Goal: Navigation & Orientation: Find specific page/section

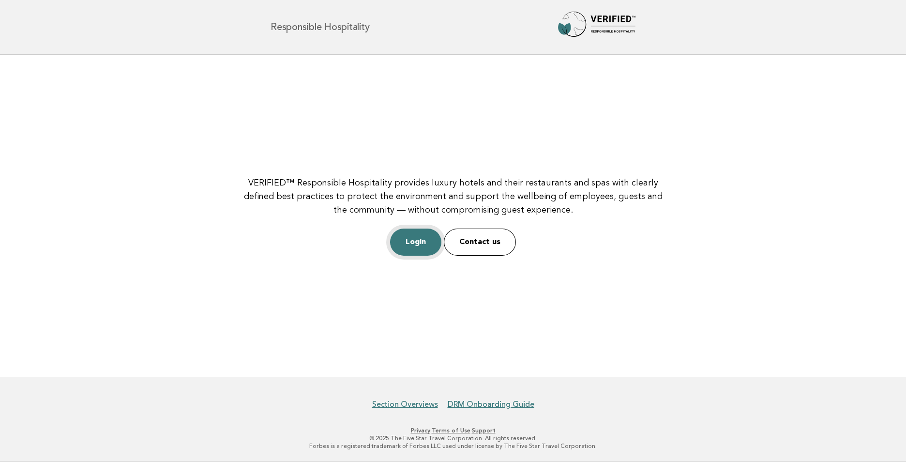
click at [420, 246] on link "Login" at bounding box center [415, 241] width 51 height 27
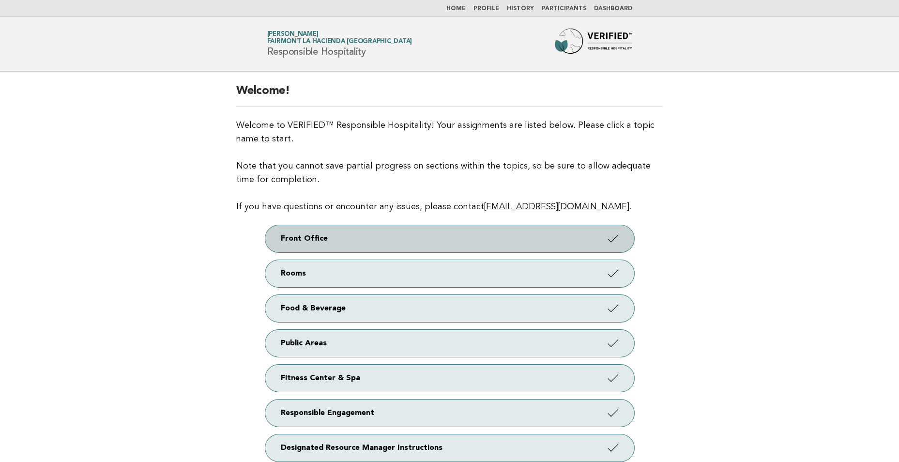
click at [333, 229] on link "Front Office" at bounding box center [449, 238] width 369 height 27
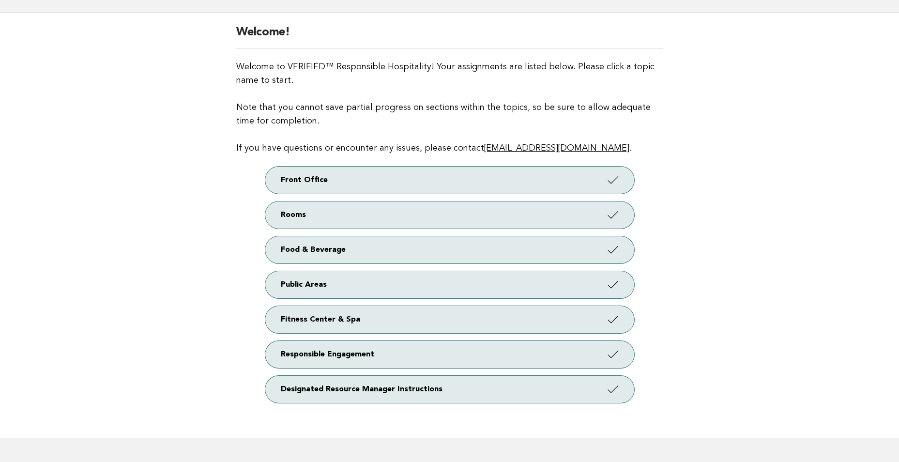
scroll to position [119, 0]
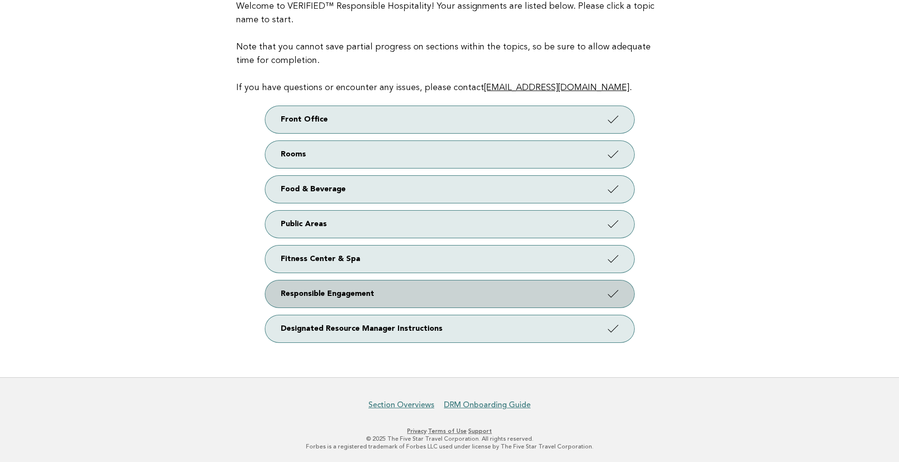
click at [403, 300] on link "Responsible Engagement" at bounding box center [449, 293] width 369 height 27
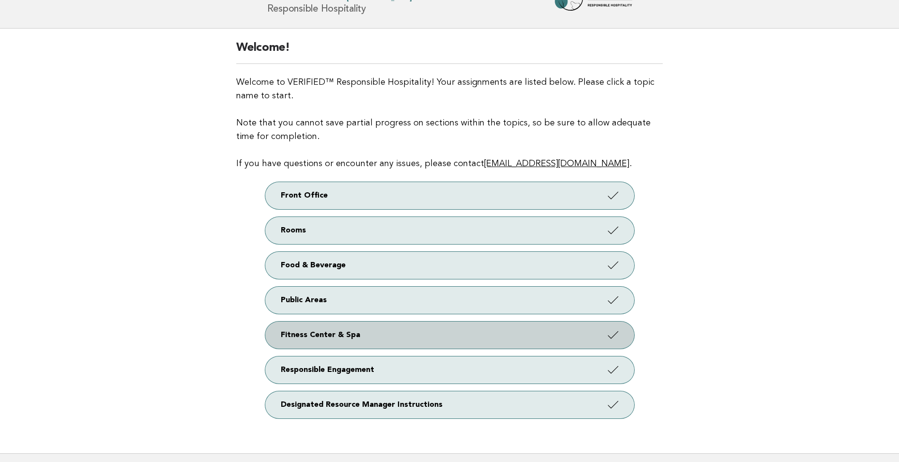
scroll to position [0, 0]
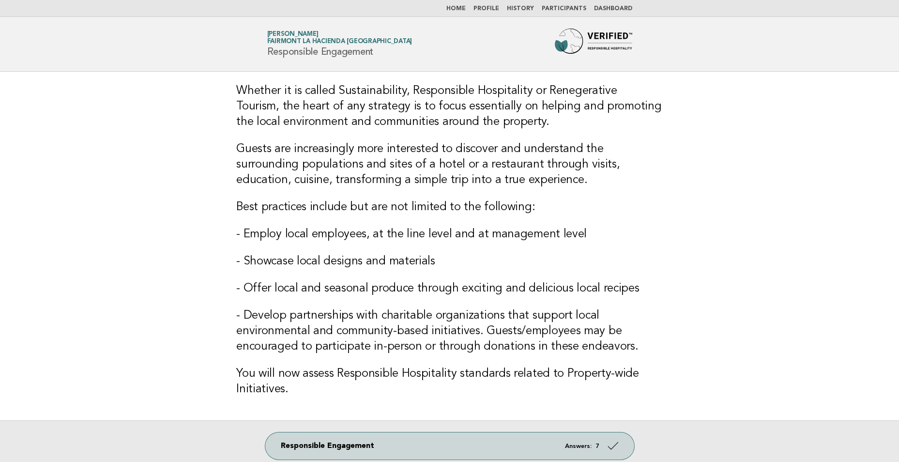
click at [0, 194] on html "Home Profile History Participants Dashboard Forbes Travel Guide Oriane Parrot F…" at bounding box center [449, 284] width 899 height 568
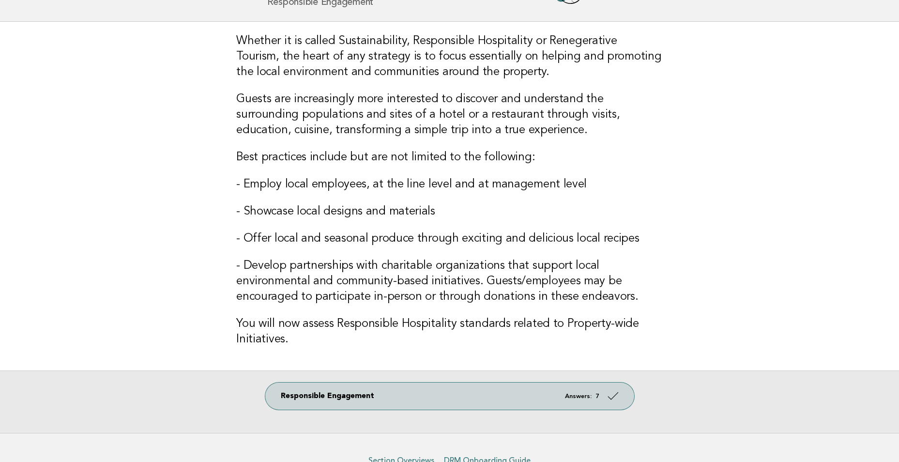
scroll to position [105, 0]
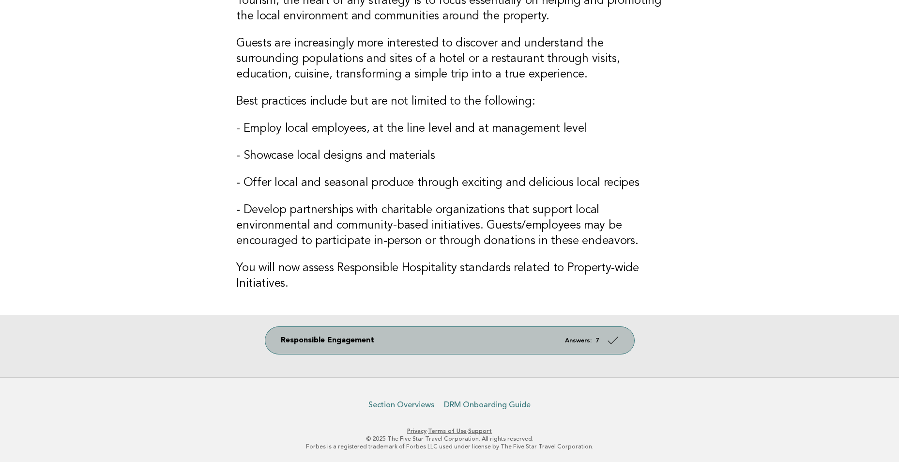
click at [450, 340] on link "Responsible Engagement Answers: 7" at bounding box center [449, 340] width 369 height 27
click at [601, 338] on link "Responsible Engagement Answers: 7" at bounding box center [449, 340] width 369 height 27
click at [303, 333] on link "Responsible Engagement Answers: 7" at bounding box center [449, 340] width 369 height 27
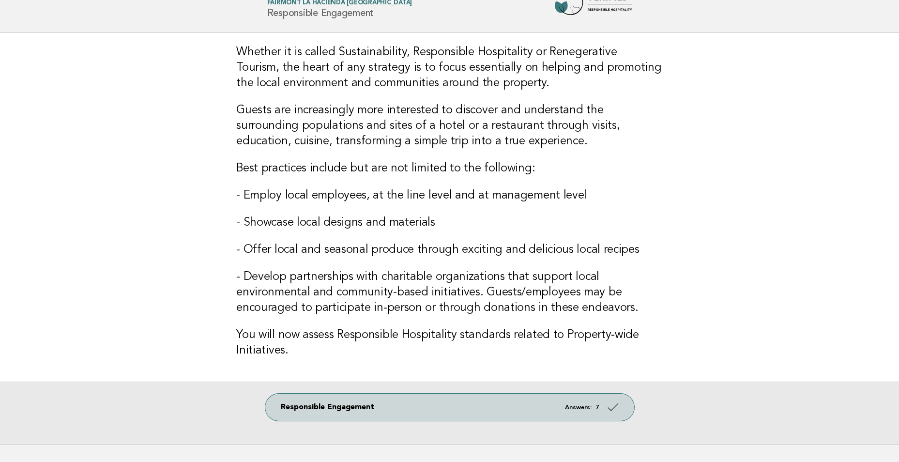
scroll to position [0, 0]
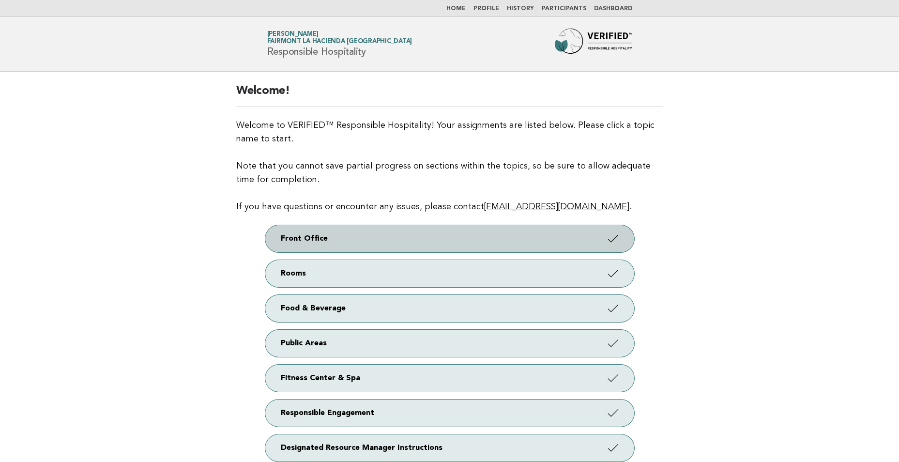
click at [319, 238] on link "Front Office" at bounding box center [449, 238] width 369 height 27
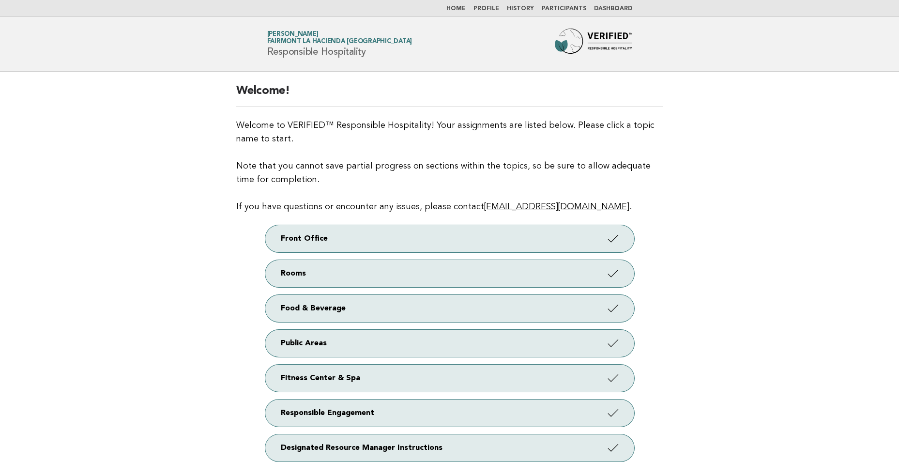
click at [465, 7] on link "Home" at bounding box center [455, 9] width 19 height 6
click at [491, 10] on link "Profile" at bounding box center [486, 9] width 26 height 6
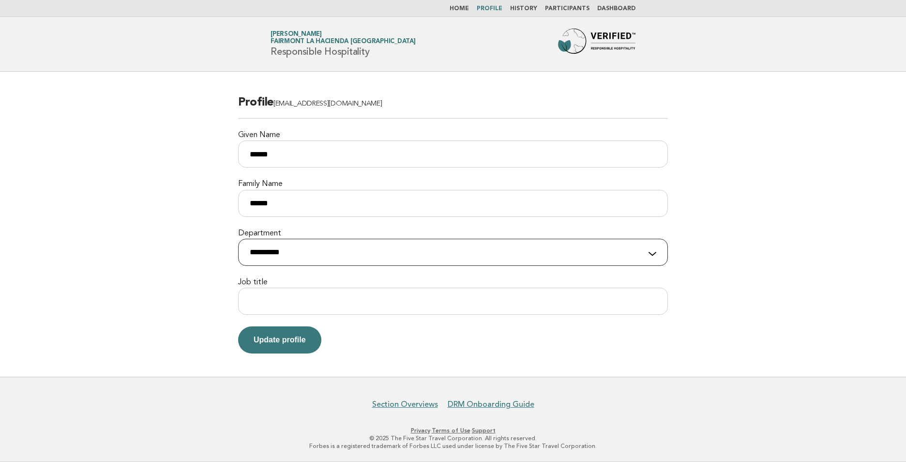
click at [474, 252] on select "**********" at bounding box center [453, 252] width 430 height 27
click at [83, 208] on main "**********" at bounding box center [453, 224] width 906 height 305
click at [529, 10] on link "History" at bounding box center [523, 9] width 27 height 6
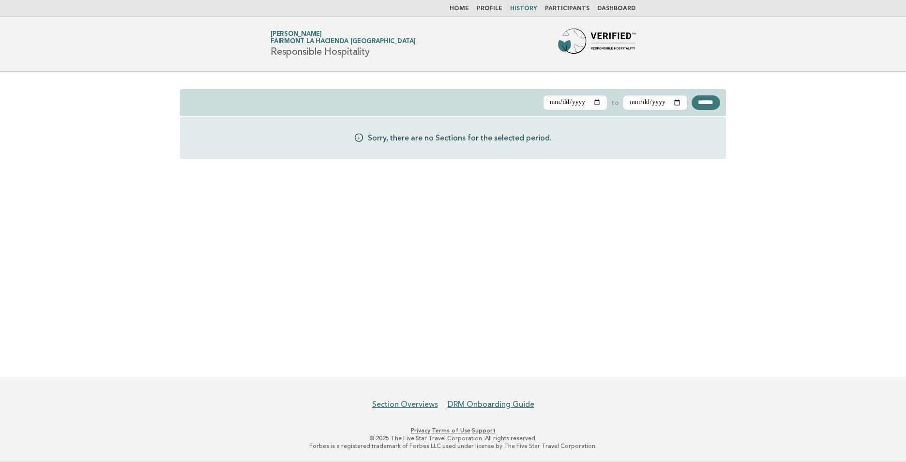
click at [567, 7] on link "Participants" at bounding box center [567, 9] width 45 height 6
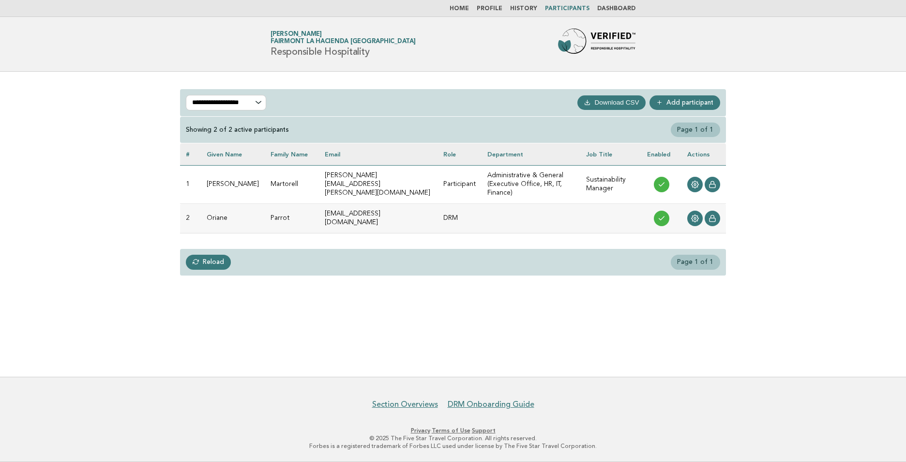
click at [626, 7] on link "Dashboard" at bounding box center [616, 9] width 38 height 6
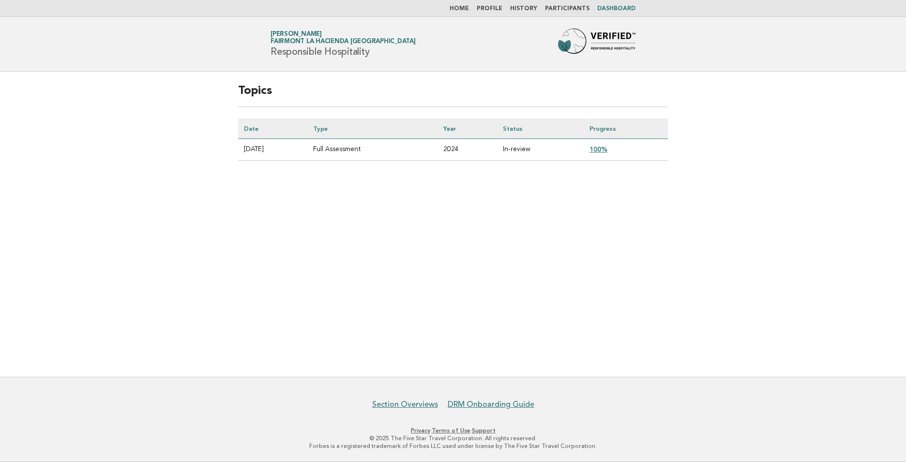
click at [463, 7] on link "Home" at bounding box center [459, 9] width 19 height 6
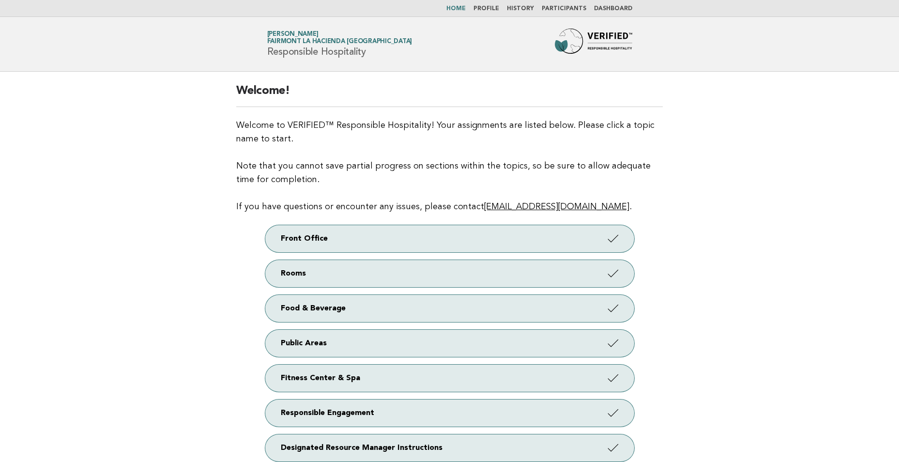
drag, startPoint x: 375, startPoint y: 217, endPoint x: 654, endPoint y: 377, distance: 321.4
click at [770, 328] on main "Welcome! Welcome to VERIFIED™ Responsible Hospitality! Your assignments are lis…" at bounding box center [449, 284] width 899 height 424
